Goal: Information Seeking & Learning: Learn about a topic

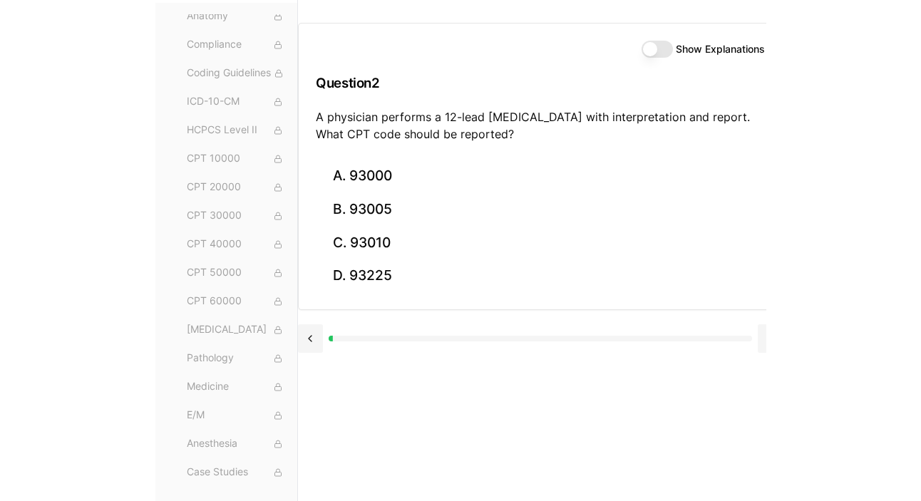
scroll to position [131, 0]
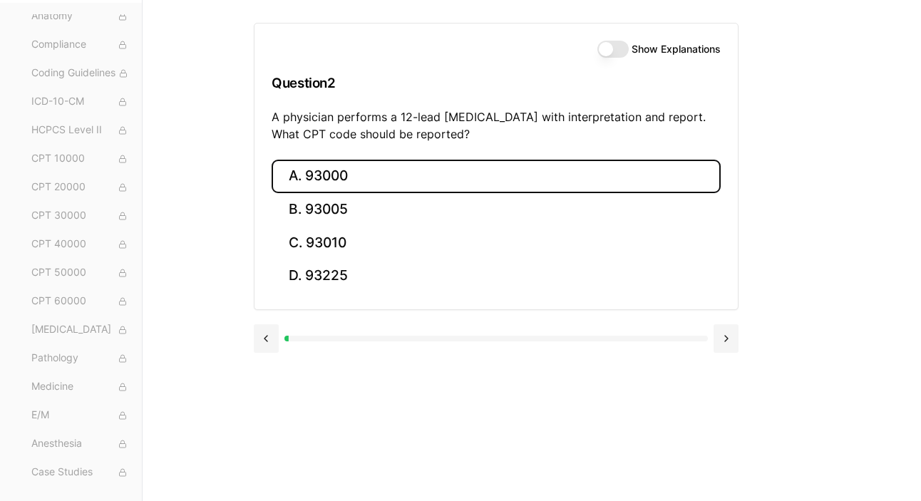
click at [325, 175] on button "A. 93000" at bounding box center [496, 177] width 449 height 34
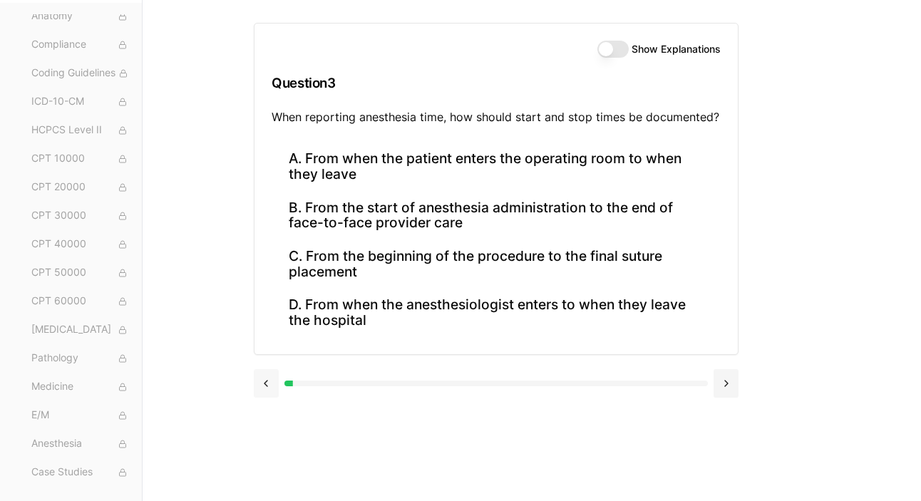
click at [265, 388] on button at bounding box center [266, 383] width 25 height 29
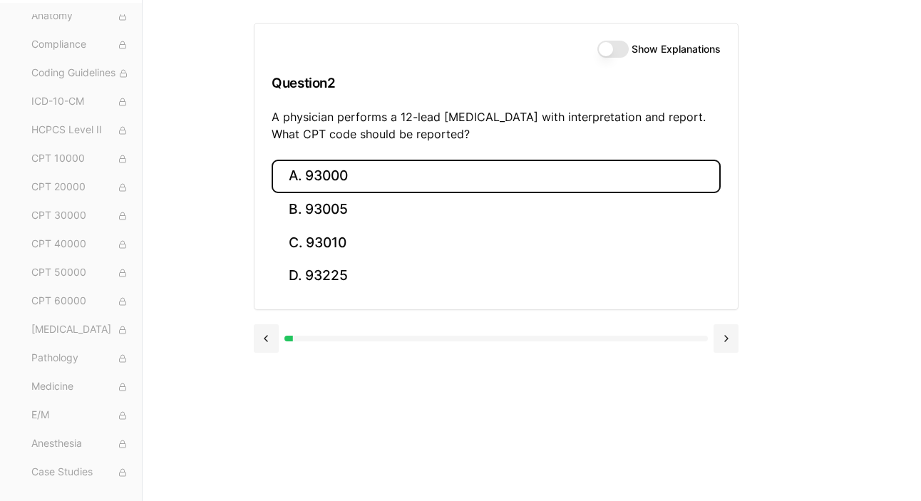
click at [610, 44] on button "Show Explanations" at bounding box center [613, 49] width 31 height 17
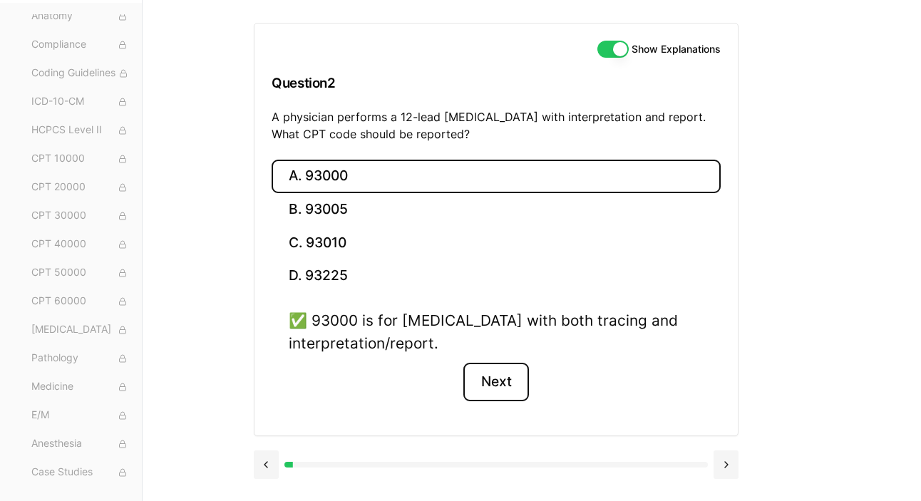
click at [502, 381] on button "Next" at bounding box center [496, 382] width 65 height 39
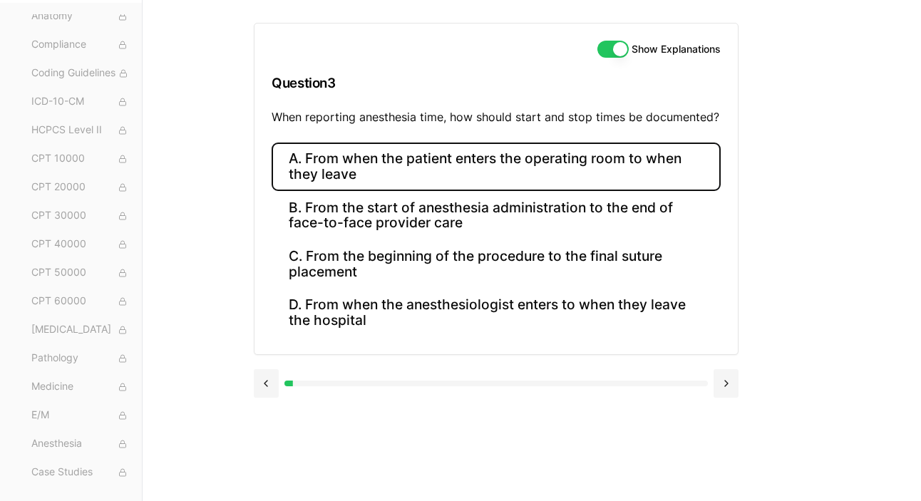
click at [339, 153] on button "A. From when the patient enters the operating room to when they leave" at bounding box center [496, 167] width 449 height 48
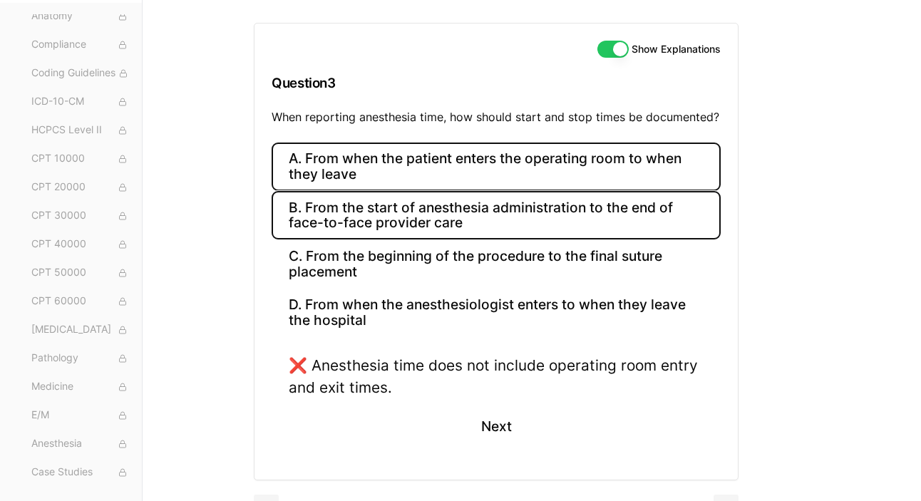
click at [349, 205] on button "B. From the start of anesthesia administration to the end of face-to-face provi…" at bounding box center [496, 215] width 449 height 48
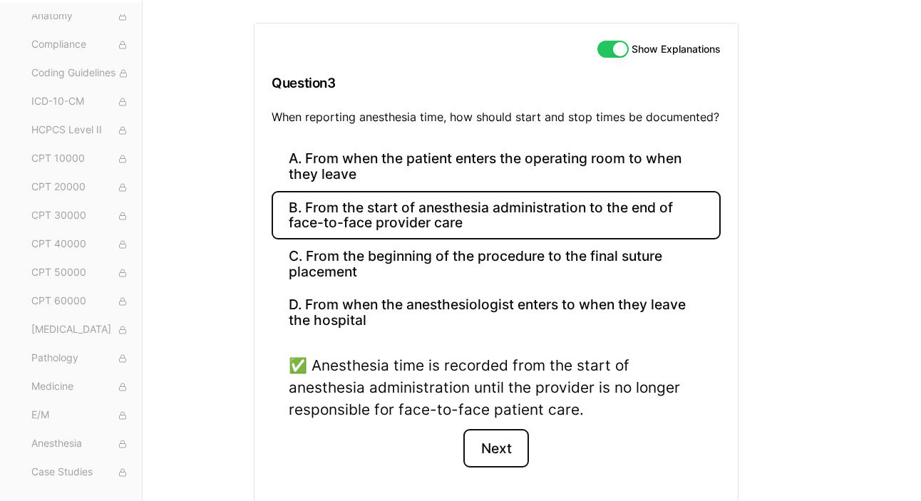
click at [483, 431] on button "Next" at bounding box center [496, 448] width 65 height 39
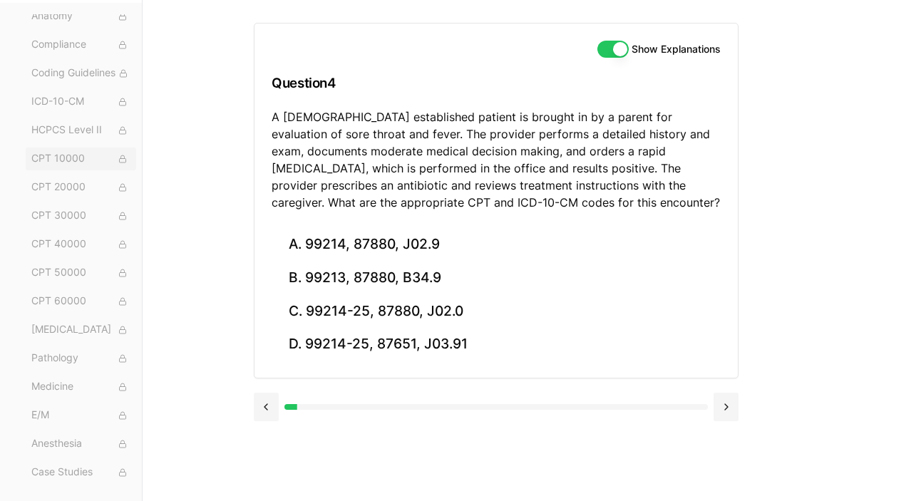
click at [56, 151] on span "CPT 10000" at bounding box center [80, 159] width 99 height 16
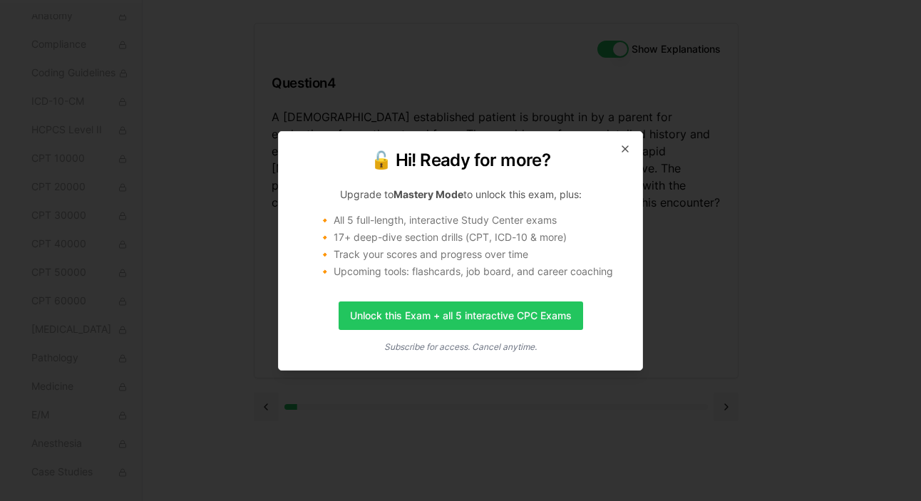
click at [610, 150] on h2 "🔓 Hi! Ready for more?" at bounding box center [460, 160] width 329 height 23
click at [610, 151] on icon "button" at bounding box center [625, 148] width 11 height 11
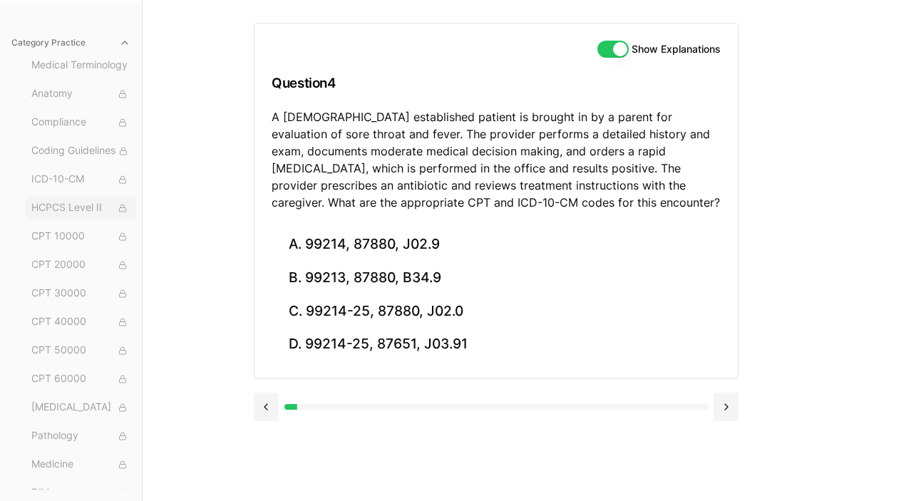
scroll to position [0, 0]
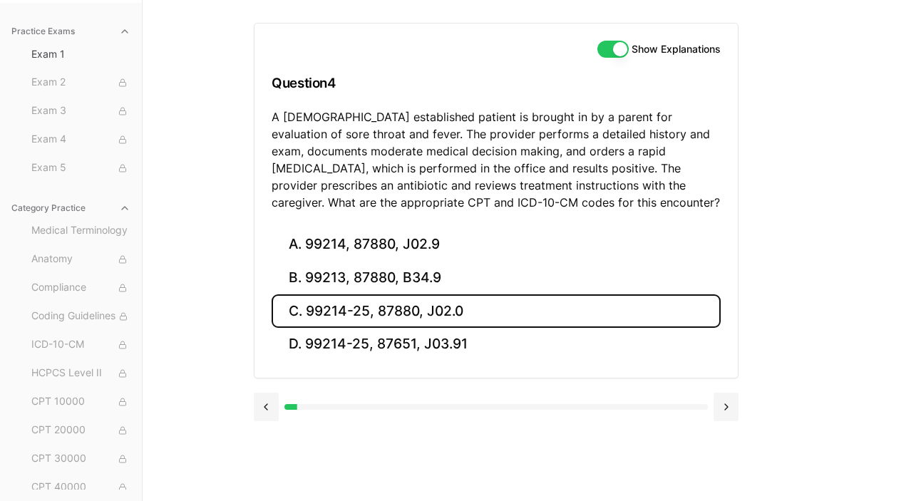
click at [538, 313] on button "C. 99214-25, 87880, J02.0" at bounding box center [496, 312] width 449 height 34
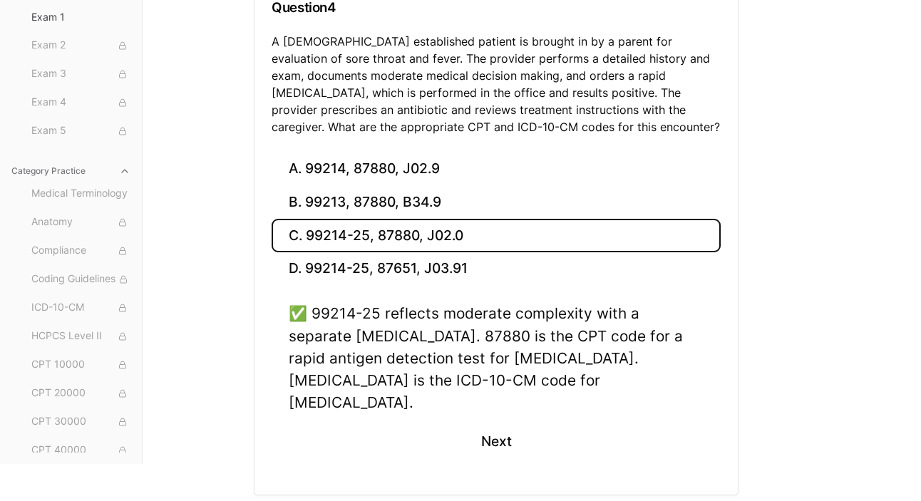
scroll to position [210, 0]
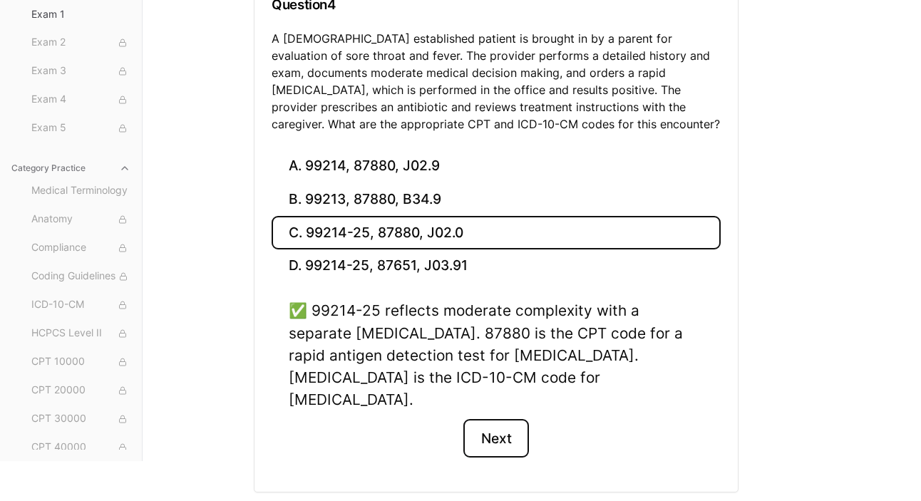
click at [503, 419] on button "Next" at bounding box center [496, 438] width 65 height 39
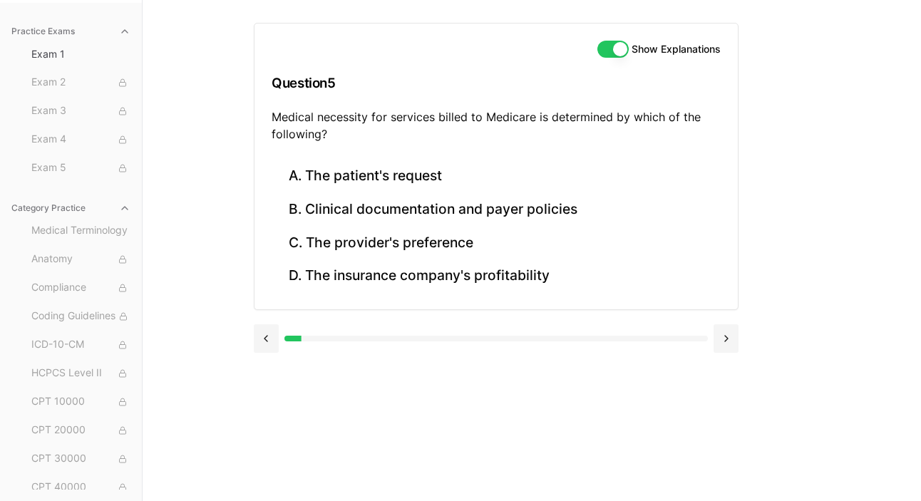
scroll to position [131, 0]
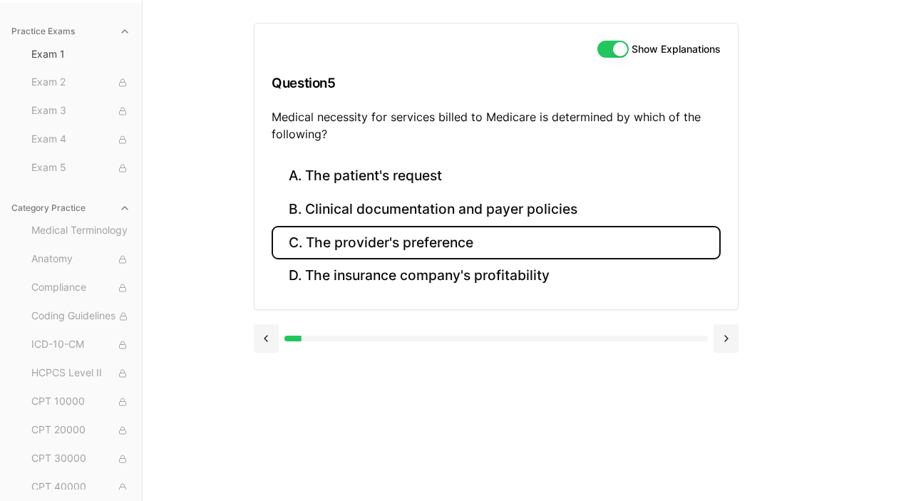
click at [519, 254] on button "C. The provider's preference" at bounding box center [496, 243] width 449 height 34
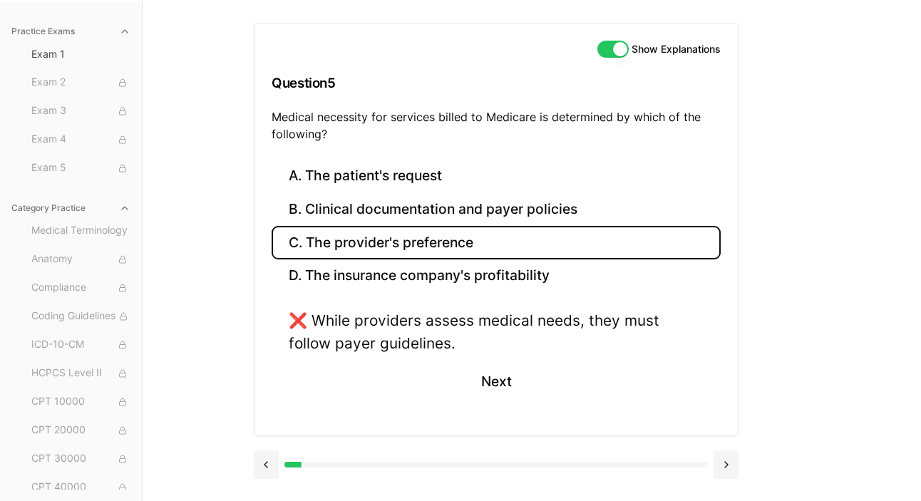
click at [523, 299] on div "A. The patient's request B. Clinical documentation and payer policies C. The pr…" at bounding box center [496, 298] width 483 height 276
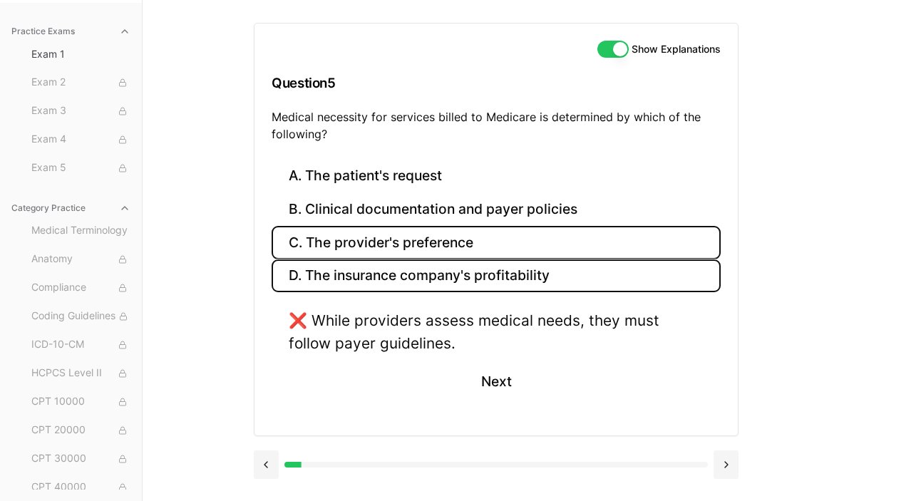
click at [526, 270] on button "D. The insurance company's profitability" at bounding box center [496, 277] width 449 height 34
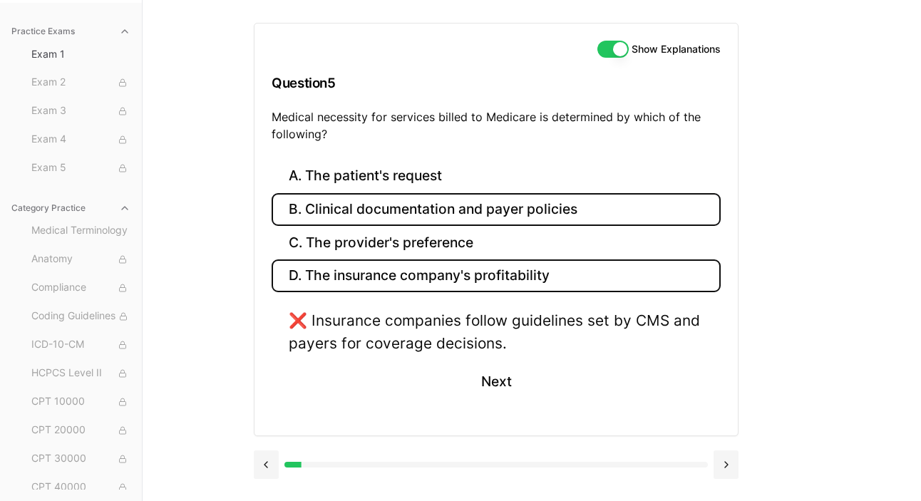
click at [541, 205] on button "B. Clinical documentation and payer policies" at bounding box center [496, 210] width 449 height 34
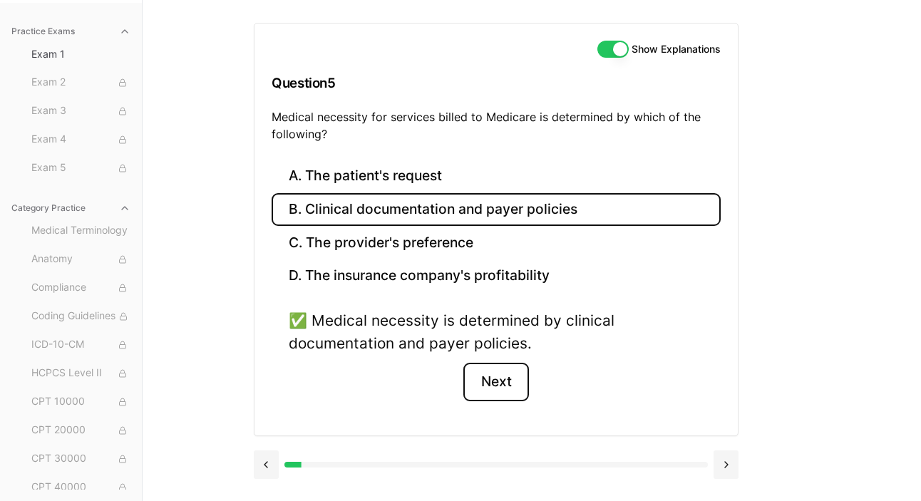
click at [495, 379] on button "Next" at bounding box center [496, 382] width 65 height 39
